Goal: Communication & Community: Answer question/provide support

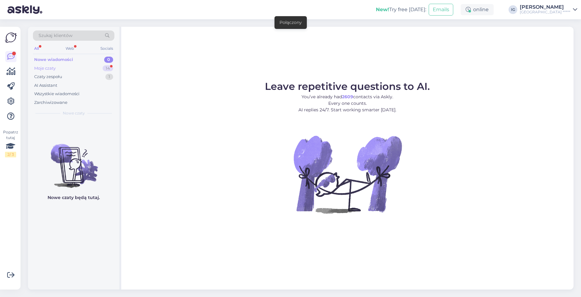
click at [50, 70] on div "Moje czaty" at bounding box center [44, 68] width 21 height 6
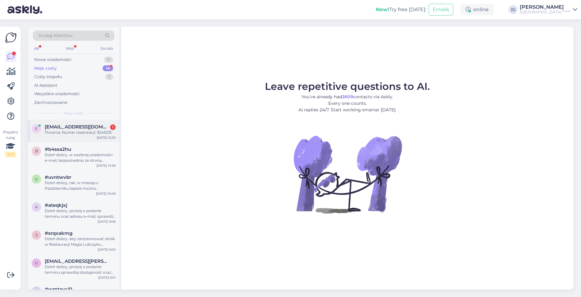
click at [71, 132] on div "Triverna: Numer rezerwacji: 3245215" at bounding box center [80, 133] width 71 height 6
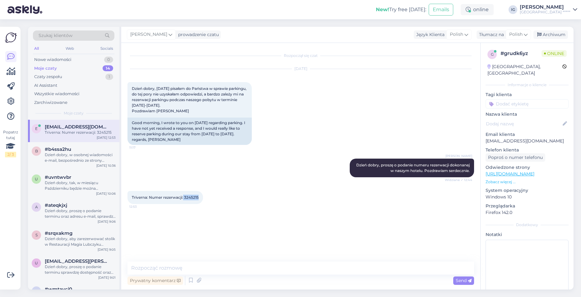
drag, startPoint x: 198, startPoint y: 204, endPoint x: 184, endPoint y: 203, distance: 14.3
click at [184, 200] on span "Triverna: Numer rezerwacji: 3245215" at bounding box center [165, 197] width 67 height 5
copy span "3245215"
click at [187, 219] on div "Rozpoczął się czat Sep 16 2025 Dzień dobry, 8 września pisałam do Państwa w spr…" at bounding box center [303, 152] width 352 height 207
click at [155, 264] on textarea at bounding box center [300, 267] width 347 height 13
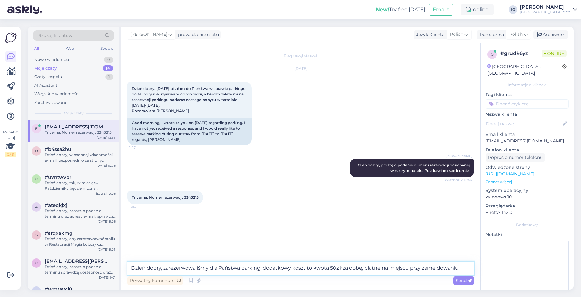
click at [340, 266] on textarea "Dzień dobry, zarezerwowaliśmy dla Państwa parking, dodatkowy koszt to kwota 50z…" at bounding box center [300, 267] width 347 height 13
click at [461, 266] on textarea "Dzień dobry, zarezerwowaliśmy dla Państwa parking, dodatkowy koszt to kwota 50z…" at bounding box center [300, 267] width 347 height 13
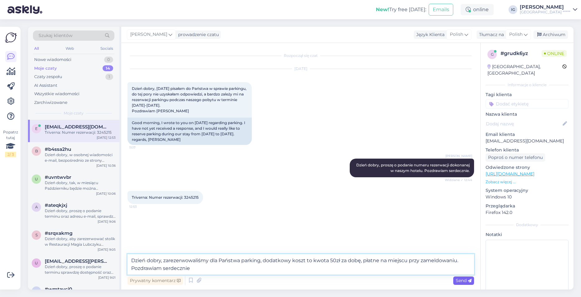
type textarea "Dzień dobry, zarezerwowaliśmy dla Państwa parking, dodatkowy koszt to kwota 50z…"
click at [468, 280] on icon at bounding box center [470, 281] width 4 height 4
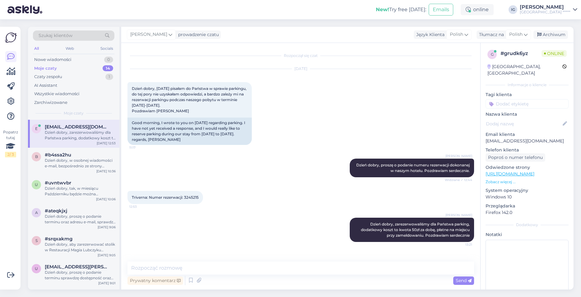
click at [330, 285] on div "Prywatny komentarz Send" at bounding box center [300, 281] width 347 height 12
click at [193, 172] on div "Izabela Gutkowska Dzień dobry, proszę o podanie numeru rezerwacji dokonanej w n…" at bounding box center [300, 168] width 347 height 32
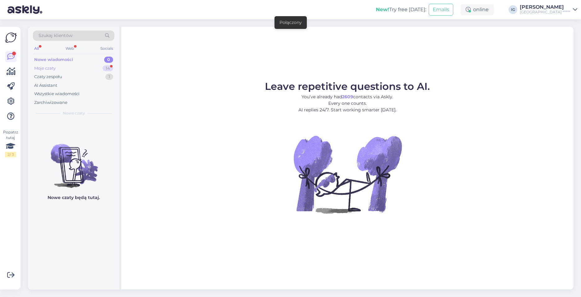
click at [53, 68] on div "Moje czaty" at bounding box center [44, 68] width 21 height 6
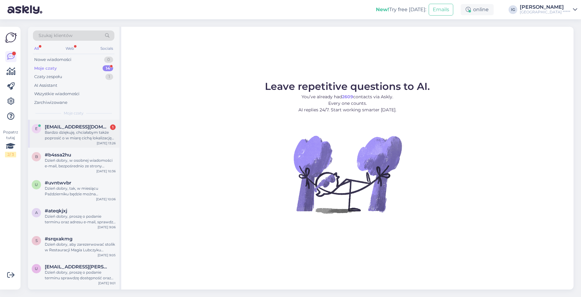
click at [63, 130] on div "Bardzo dziękuję, chciałabym także poprosić o w miarę cichą lokalizację pokoju, …" at bounding box center [80, 135] width 71 height 11
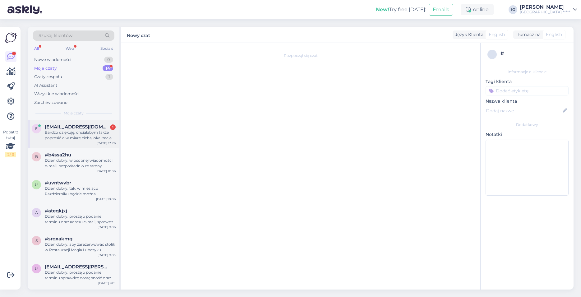
scroll to position [42, 0]
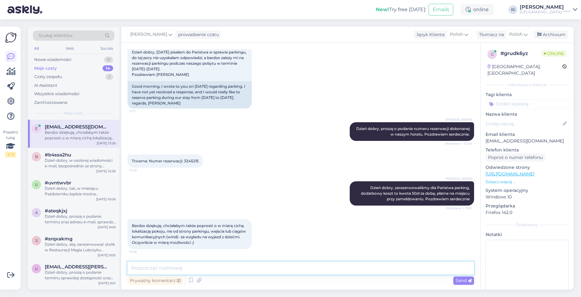
click at [149, 267] on textarea at bounding box center [300, 267] width 347 height 13
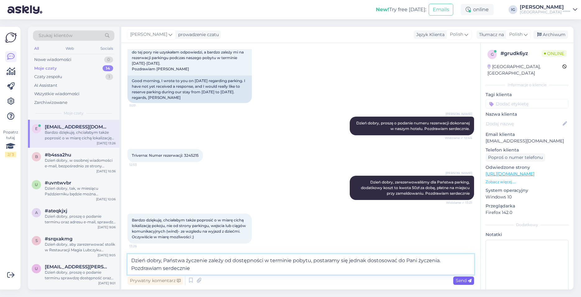
type textarea "Dzień dobry, Państwa życzenie zależy od dostępności w terminie pobytu, postaram…"
click at [461, 281] on span "Send" at bounding box center [464, 281] width 16 height 6
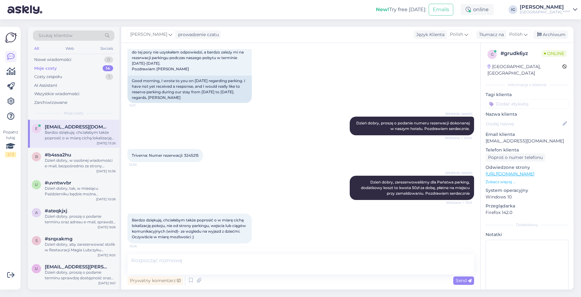
scroll to position [80, 0]
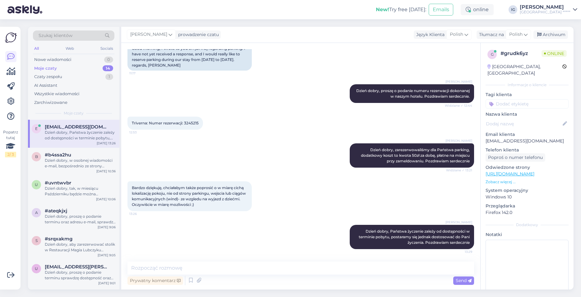
click at [191, 236] on div "Izabela Gutkowska Dzień dobry, Państwa życzenie zależy od dostępności w termini…" at bounding box center [300, 237] width 347 height 38
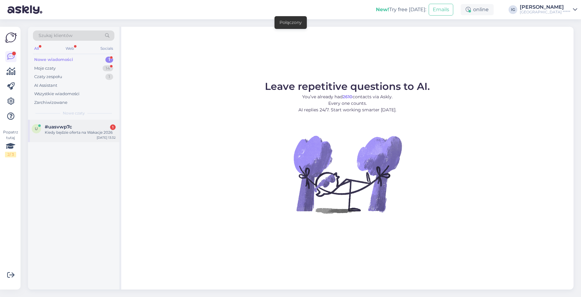
click at [72, 130] on div "Kiedy będzie oferta na Wakacje 2026" at bounding box center [80, 133] width 71 height 6
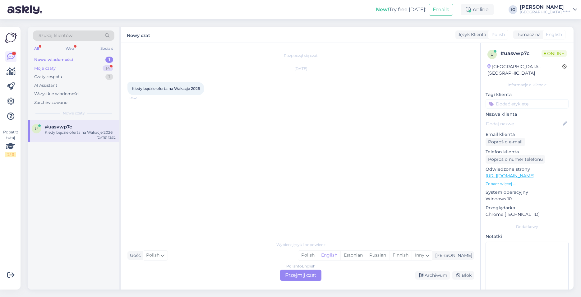
click at [52, 70] on div "Moje czaty" at bounding box center [44, 68] width 21 height 6
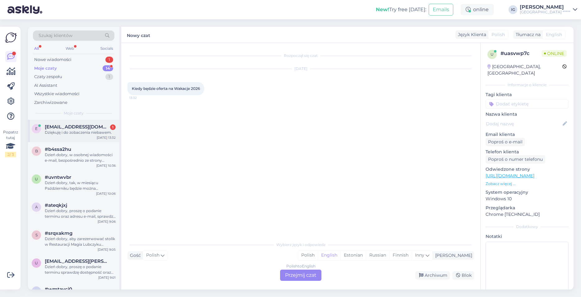
click at [73, 131] on div "Dziękuję i do zobaczenia niebawem." at bounding box center [80, 133] width 71 height 6
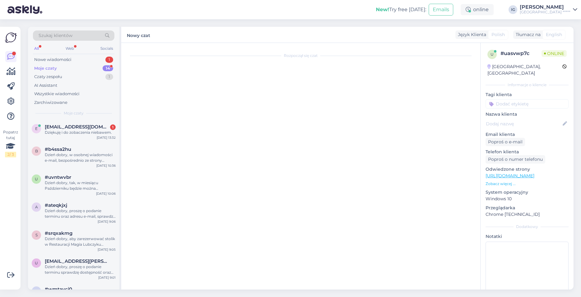
scroll to position [107, 0]
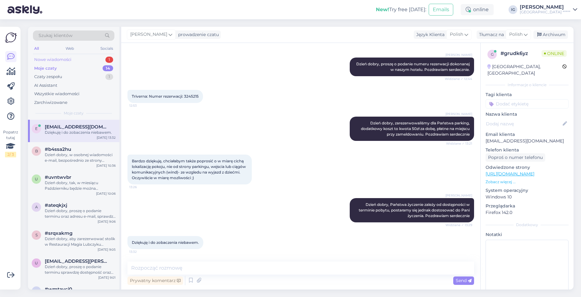
click at [61, 59] on div "Nowe wiadomości" at bounding box center [52, 60] width 37 height 6
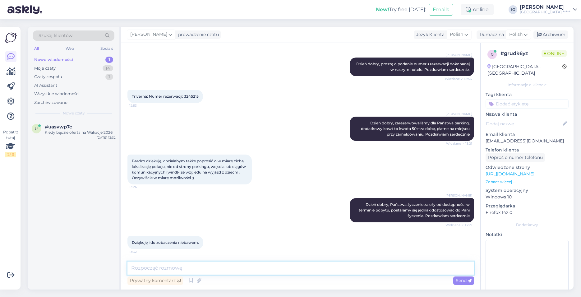
click at [153, 266] on textarea at bounding box center [300, 267] width 347 height 13
type textarea "n"
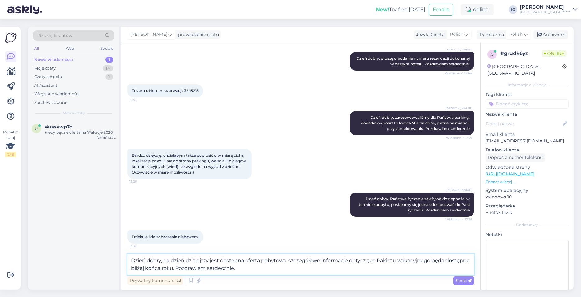
click at [367, 259] on textarea "Dzień dobry, na dzień dzisiejszy jest dostępna oferta pobytowa, szczegółowe inf…" at bounding box center [300, 264] width 347 height 21
type textarea "Dzień dobry, na dzień dzisiejszy jest dostępna oferta pobytowa, szczegółowe inf…"
click at [467, 282] on span "Send" at bounding box center [464, 281] width 16 height 6
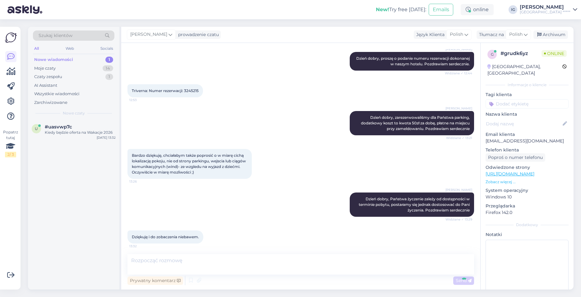
scroll to position [150, 0]
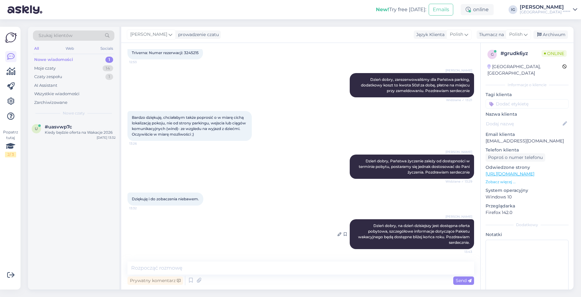
click at [433, 240] on div "[PERSON_NAME] Dzień dobry, na dzień dzisiejszy jest dostępna oferta pobytowa, s…" at bounding box center [412, 234] width 124 height 30
click at [338, 234] on icon at bounding box center [340, 234] width 4 height 4
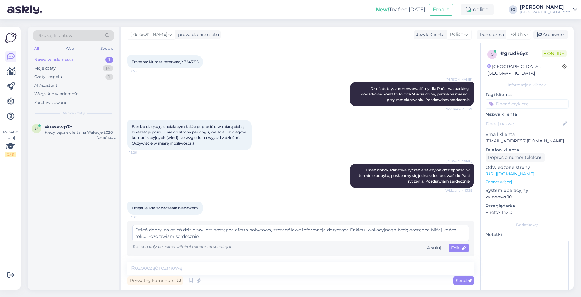
scroll to position [141, 0]
drag, startPoint x: 206, startPoint y: 235, endPoint x: 125, endPoint y: 226, distance: 81.7
click at [132, 226] on textarea "Dzień dobry, na dzień dzisiejszy jest dostępna oferta pobytowa, szczegółowe inf…" at bounding box center [300, 233] width 337 height 16
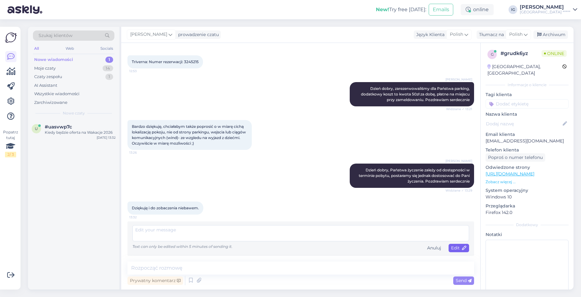
click at [462, 248] on icon at bounding box center [464, 248] width 4 height 4
click at [429, 248] on div "Anuluj" at bounding box center [434, 248] width 19 height 8
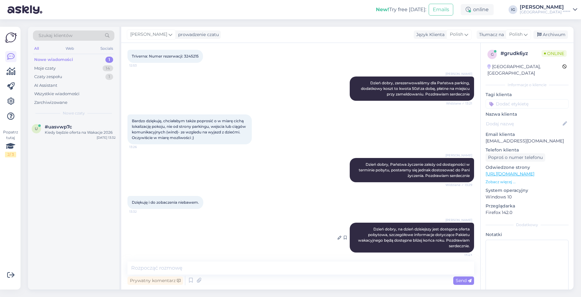
click at [430, 240] on span "Dzień dobry, na dzień dzisiejszy jest dostępna oferta pobytowa, szczegółowe inf…" at bounding box center [414, 237] width 113 height 21
click at [344, 239] on icon at bounding box center [345, 238] width 3 height 4
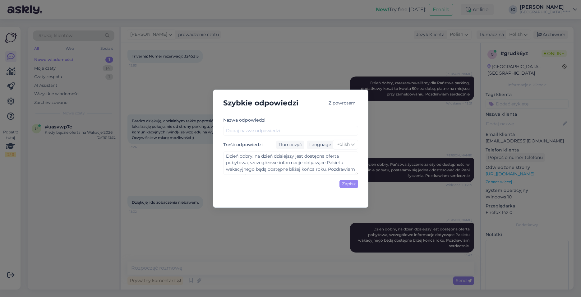
drag, startPoint x: 355, startPoint y: 184, endPoint x: 351, endPoint y: 172, distance: 13.2
click at [351, 172] on textarea "Dzień dobry, na dzień dzisiejszy jest dostępna oferta pobytowa, szczegółowe inf…" at bounding box center [290, 162] width 135 height 23
click at [345, 101] on div "Z powrotem" at bounding box center [342, 103] width 32 height 8
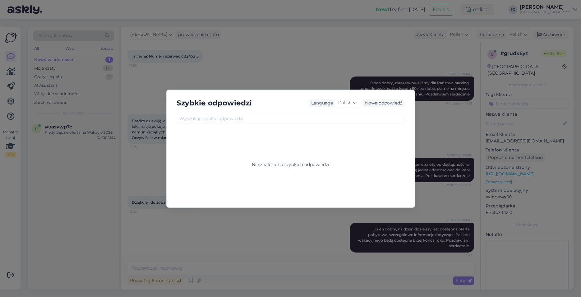
drag, startPoint x: 299, startPoint y: 251, endPoint x: 332, endPoint y: 255, distance: 33.5
click at [299, 251] on div "Szybkie odpowiedzi Language Polish Nowa odpowiedź Nie znaleziono szybkich odpow…" at bounding box center [290, 148] width 581 height 297
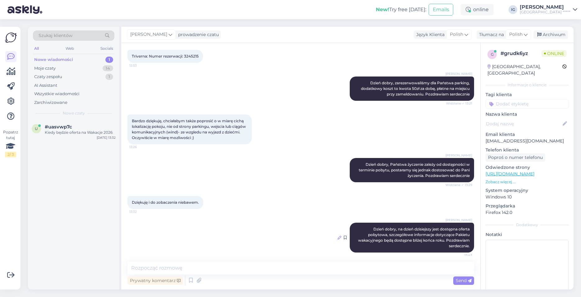
click at [338, 239] on icon at bounding box center [340, 238] width 4 height 4
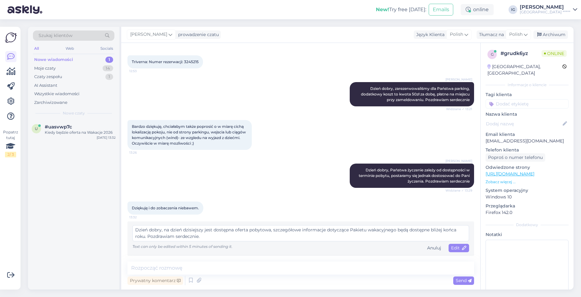
drag, startPoint x: 204, startPoint y: 238, endPoint x: 166, endPoint y: 229, distance: 39.2
click at [166, 229] on textarea "Dzień dobry, na dzień dzisiejszy jest dostępna oferta pobytowa, szczegółowe inf…" at bounding box center [300, 233] width 337 height 16
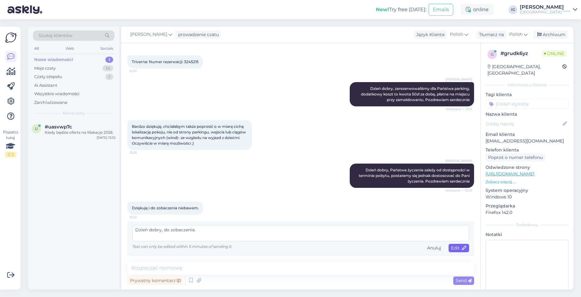
type textarea "Dzień dobry, do zobaczenia."
click at [451, 246] on span "Edit" at bounding box center [459, 248] width 16 height 6
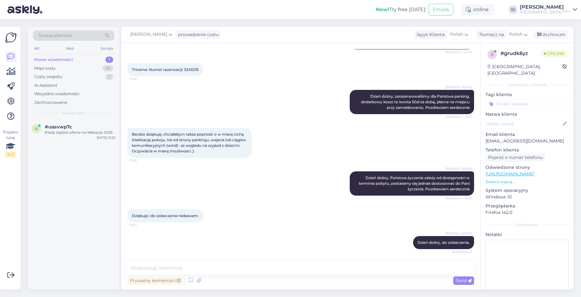
scroll to position [133, 0]
click at [48, 132] on div "Kiedy będzie oferta na Wakacje 2026" at bounding box center [80, 133] width 71 height 6
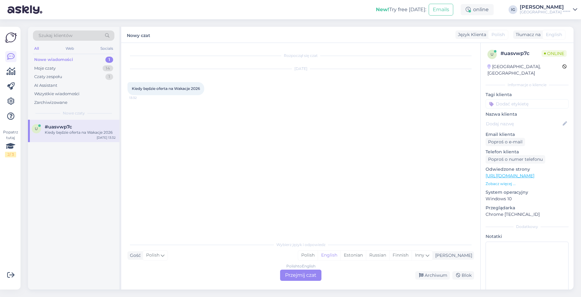
scroll to position [0, 0]
drag, startPoint x: 308, startPoint y: 275, endPoint x: 305, endPoint y: 280, distance: 6.4
click at [308, 277] on div "Polish to English Przejmij czat" at bounding box center [300, 275] width 41 height 11
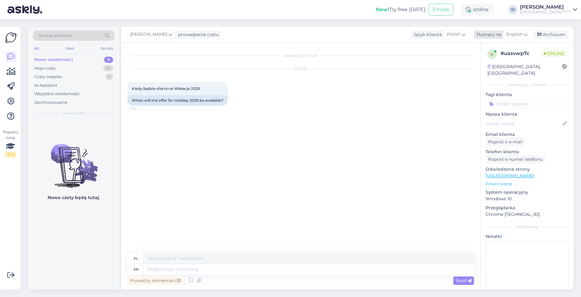
click at [520, 33] on span "English" at bounding box center [515, 34] width 16 height 7
type input "po"
click at [479, 61] on link "Polish" at bounding box center [502, 62] width 68 height 10
click at [148, 265] on textarea at bounding box center [300, 267] width 347 height 13
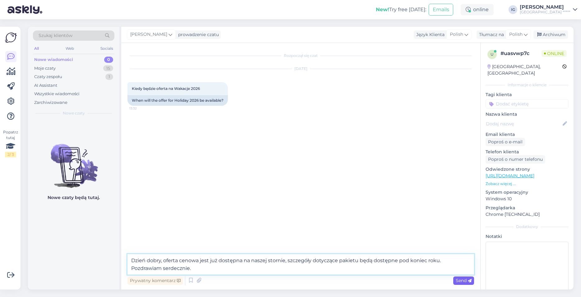
type textarea "Dzień dobry, oferta cenowa jest już dostępna na naszej stornie, szczegóły dotyc…"
click at [463, 284] on div "Send" at bounding box center [463, 280] width 21 height 8
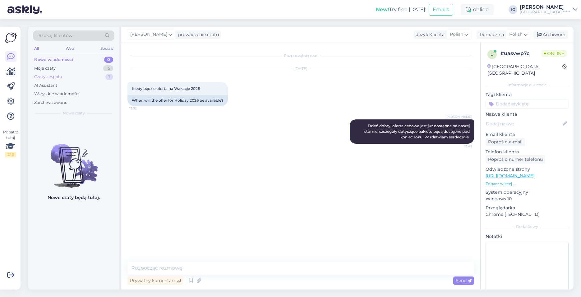
click at [52, 74] on div "Czaty zespołu" at bounding box center [48, 77] width 28 height 6
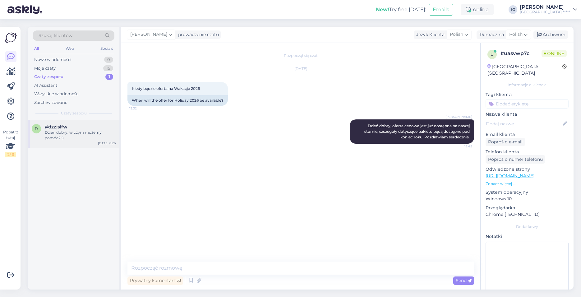
click at [51, 127] on span "#dzzjslfw" at bounding box center [56, 127] width 23 height 6
